Goal: Information Seeking & Learning: Check status

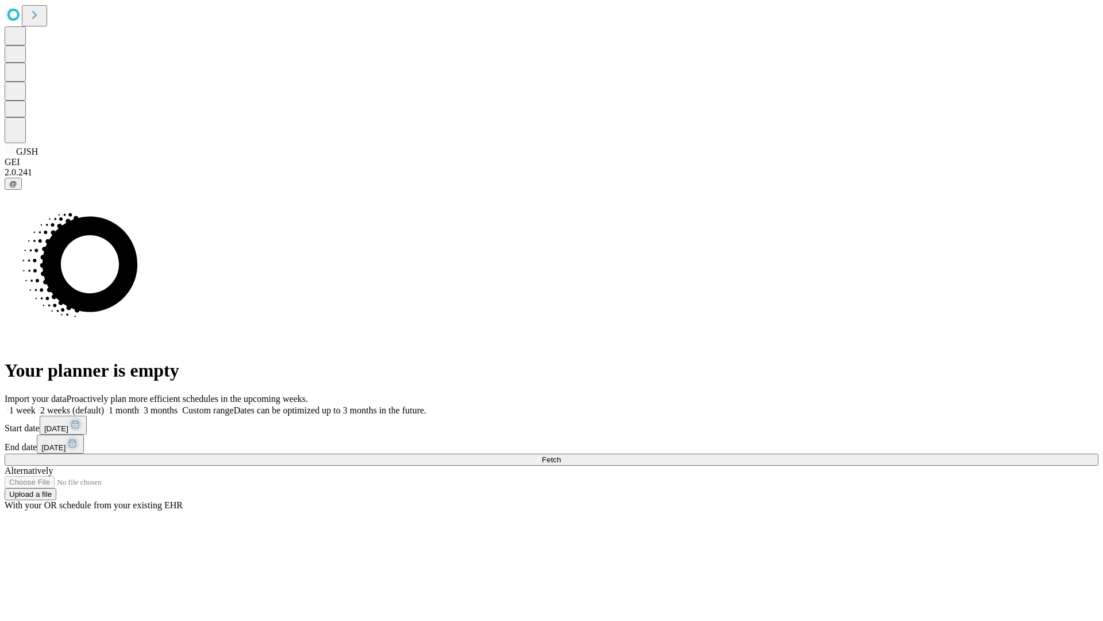
click at [561, 455] on span "Fetch" at bounding box center [551, 459] width 19 height 9
